Goal: Task Accomplishment & Management: Complete application form

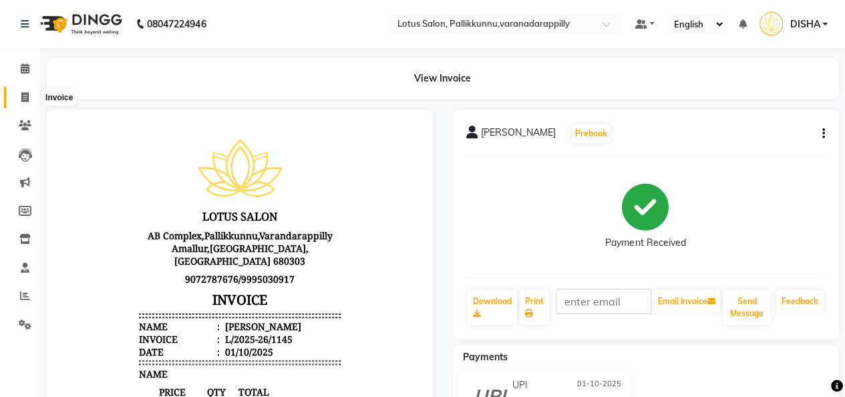
click at [27, 101] on icon at bounding box center [24, 97] width 7 height 10
select select "service"
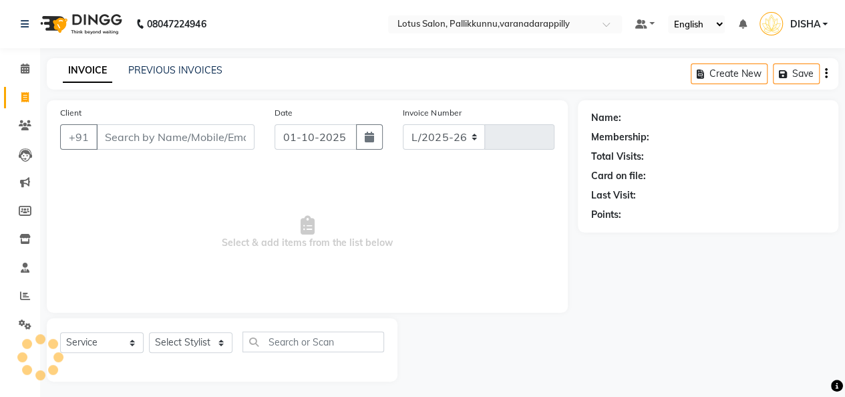
scroll to position [4, 0]
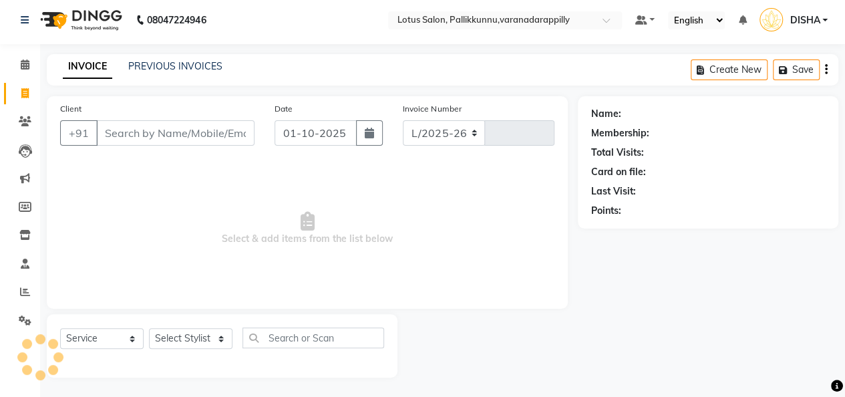
select select "8188"
type input "1146"
click at [180, 126] on input "Client" at bounding box center [175, 132] width 158 height 25
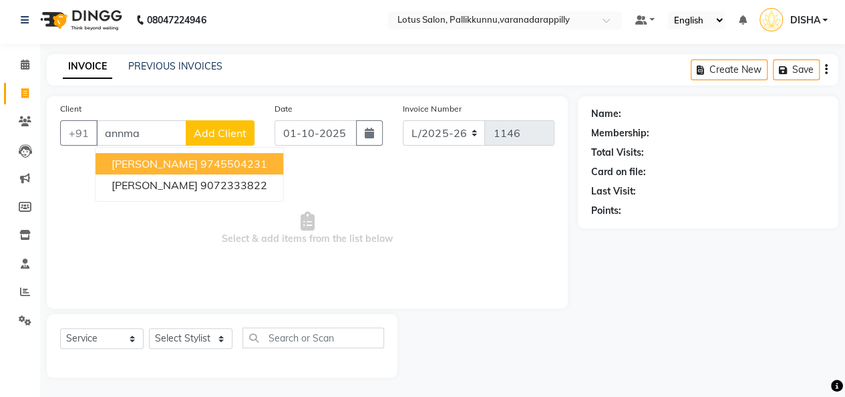
click at [200, 168] on ngb-highlight "9745504231" at bounding box center [233, 163] width 67 height 13
type input "9745504231"
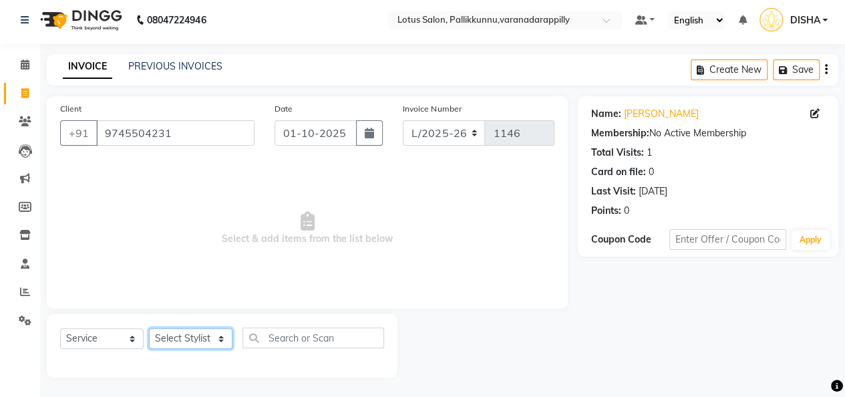
click at [185, 331] on select "Select Stylist DISHA [PERSON_NAME] Naflin [PERSON_NAME] [PERSON_NAME]" at bounding box center [191, 338] width 84 height 21
select select "89522"
click at [149, 328] on select "Select Stylist DISHA [PERSON_NAME] Naflin [PERSON_NAME] [PERSON_NAME]" at bounding box center [191, 338] width 84 height 21
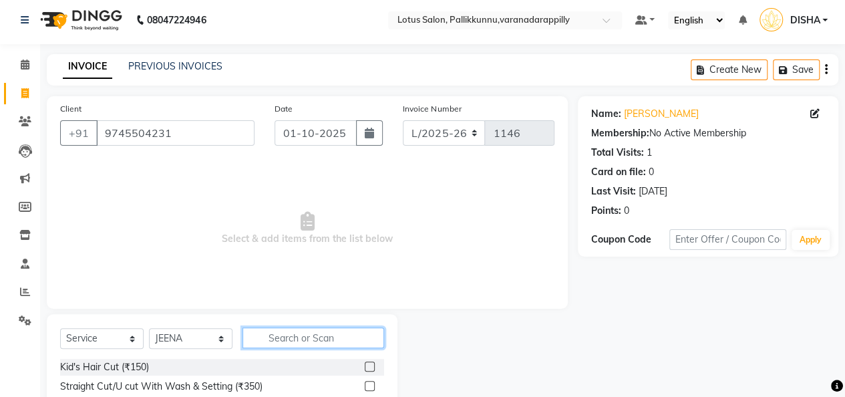
click at [281, 343] on input "text" at bounding box center [314, 337] width 142 height 21
type input "threa"
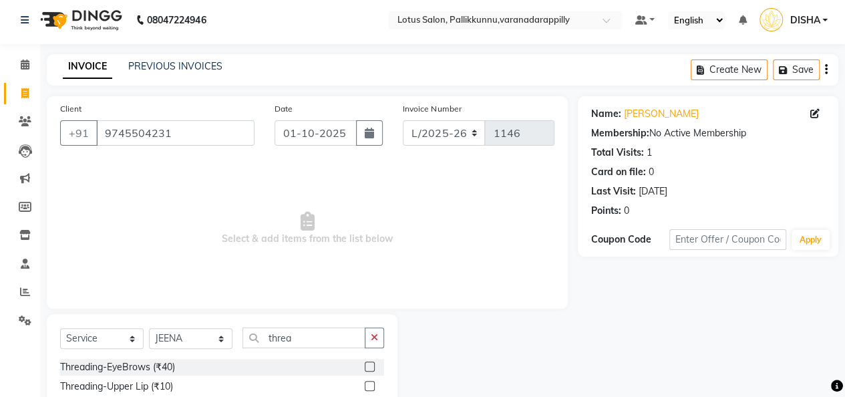
click at [365, 365] on label at bounding box center [370, 366] width 10 height 10
click at [365, 365] on input "checkbox" at bounding box center [369, 367] width 9 height 9
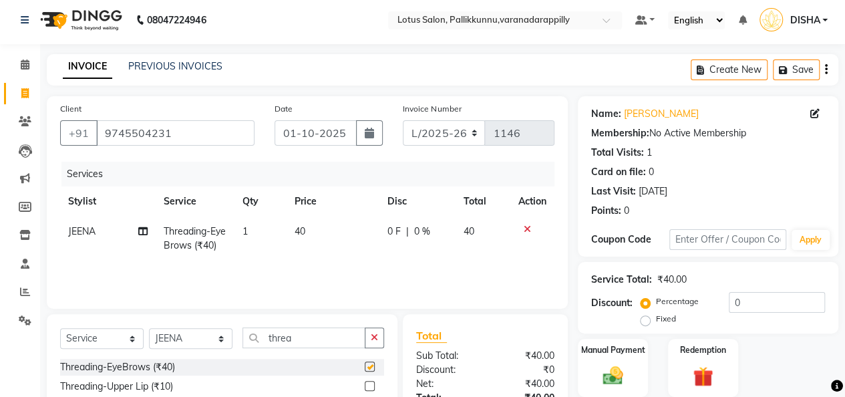
checkbox input "false"
click at [611, 347] on label "Manual Payment" at bounding box center [613, 349] width 67 height 13
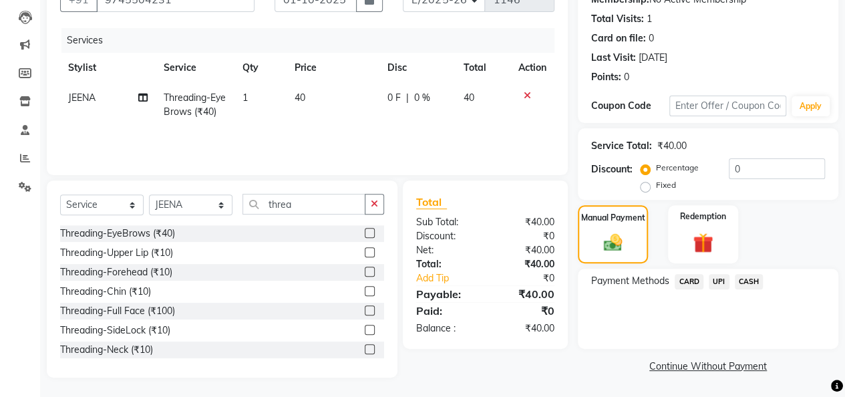
click at [754, 286] on span "CASH" at bounding box center [749, 281] width 29 height 15
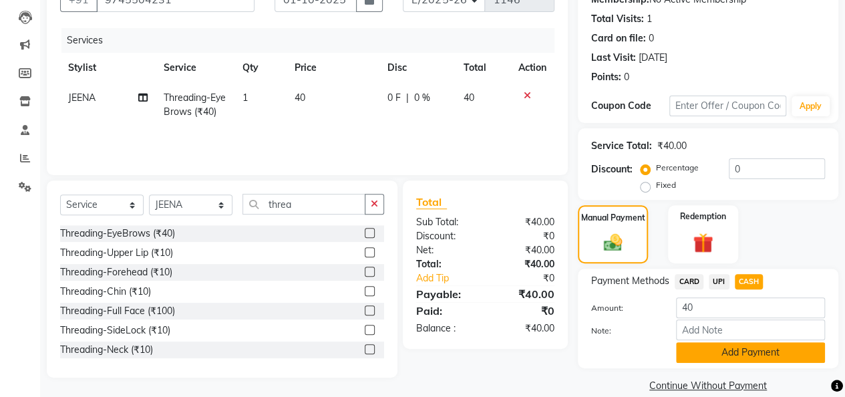
click at [761, 353] on button "Add Payment" at bounding box center [750, 352] width 149 height 21
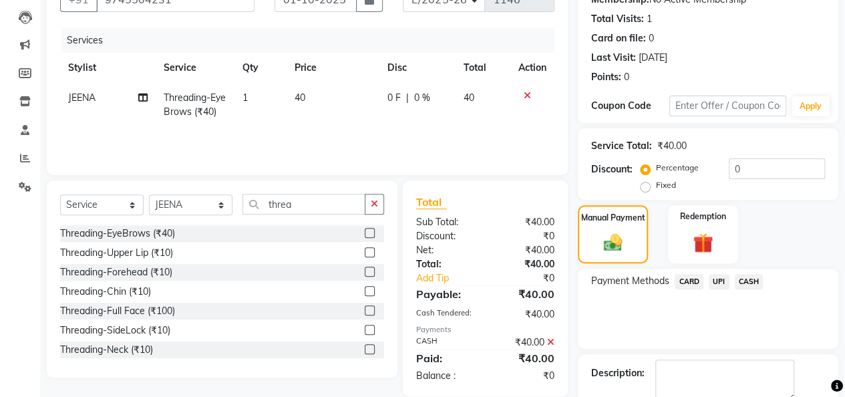
scroll to position [192, 0]
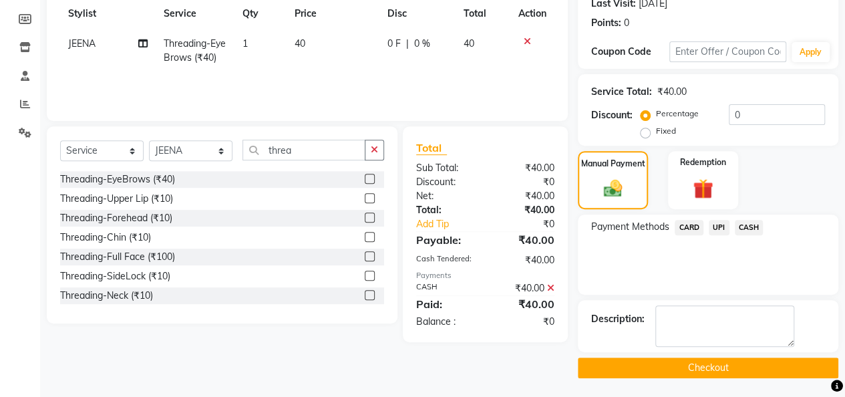
click at [762, 366] on button "Checkout" at bounding box center [708, 367] width 261 height 21
